Goal: Information Seeking & Learning: Learn about a topic

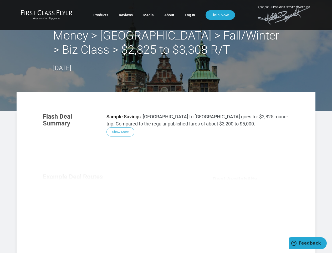
click at [166, 126] on div "Flash Deal Summary Sample Savings : [GEOGRAPHIC_DATA] to [GEOGRAPHIC_DATA] goes…" at bounding box center [166, 182] width 257 height 149
click at [166, 172] on div "Flash Deal Summary Sample Savings : [GEOGRAPHIC_DATA] to [GEOGRAPHIC_DATA] goes…" at bounding box center [166, 182] width 257 height 149
click at [121, 132] on div "Flash Deal Summary Sample Savings : [GEOGRAPHIC_DATA] to [GEOGRAPHIC_DATA] goes…" at bounding box center [166, 182] width 257 height 149
click at [75, 199] on div "Flash Deal Summary Sample Savings : [GEOGRAPHIC_DATA] to [GEOGRAPHIC_DATA] goes…" at bounding box center [166, 182] width 257 height 149
click at [118, 199] on div "Flash Deal Summary Sample Savings : [GEOGRAPHIC_DATA] to [GEOGRAPHIC_DATA] goes…" at bounding box center [166, 182] width 257 height 149
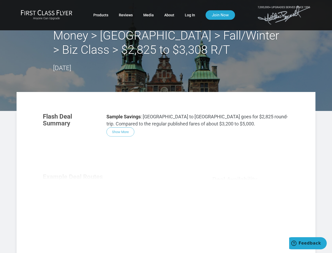
click at [161, 199] on div "Flash Deal Summary Sample Savings : [GEOGRAPHIC_DATA] to [GEOGRAPHIC_DATA] goes…" at bounding box center [166, 182] width 257 height 149
click at [118, 233] on div "Flash Deal Summary Sample Savings : [GEOGRAPHIC_DATA] to [GEOGRAPHIC_DATA] goes…" at bounding box center [166, 182] width 257 height 149
click at [251, 218] on div "Flash Deal Summary Sample Savings : [GEOGRAPHIC_DATA] to [GEOGRAPHIC_DATA] goes…" at bounding box center [166, 182] width 257 height 149
click at [308, 243] on span "Feedback" at bounding box center [310, 243] width 22 height 5
